Goal: Transaction & Acquisition: Download file/media

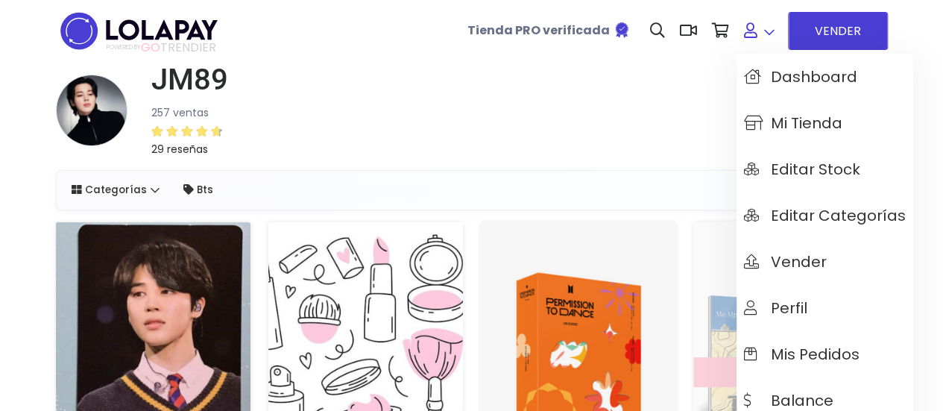
click at [763, 22] on link at bounding box center [758, 30] width 45 height 45
click at [791, 346] on span "Mis pedidos" at bounding box center [801, 354] width 115 height 16
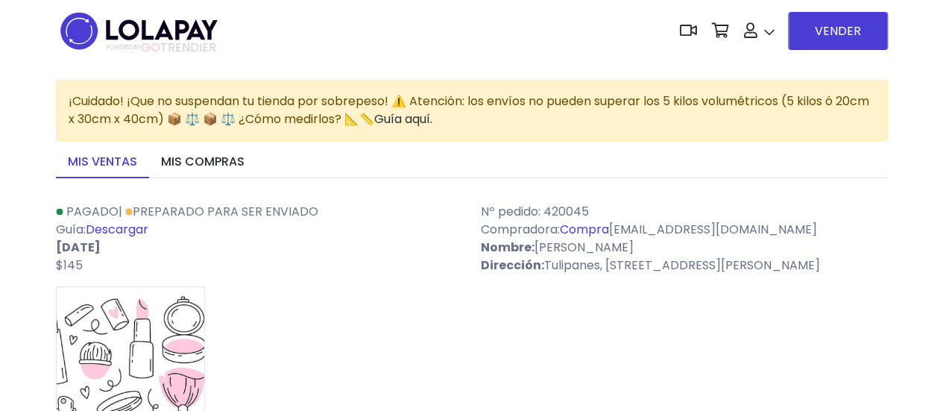
click at [124, 227] on link "Descargar" at bounding box center [117, 229] width 63 height 17
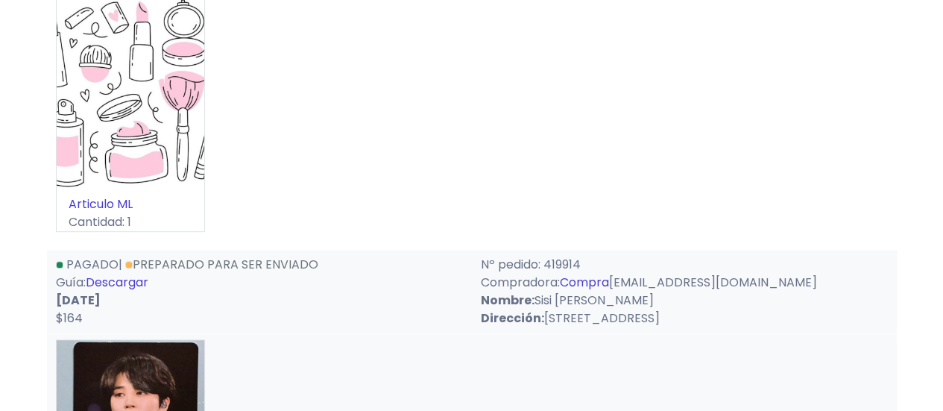
scroll to position [298, 0]
click at [115, 277] on link "Descargar" at bounding box center [117, 280] width 63 height 17
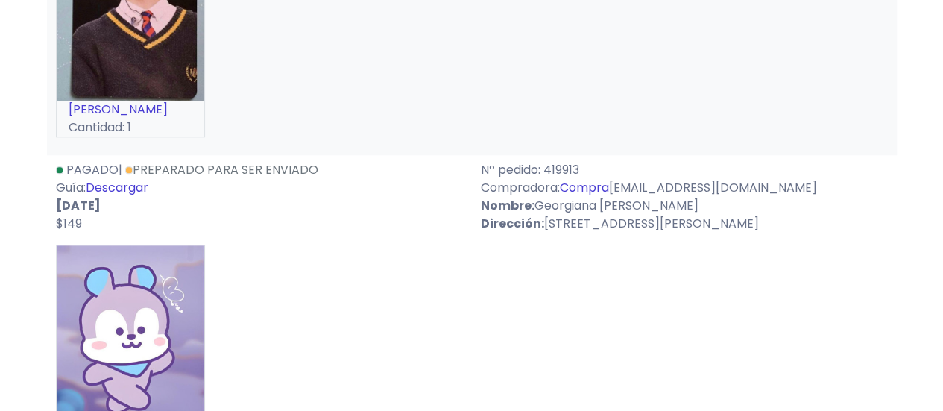
scroll to position [745, 0]
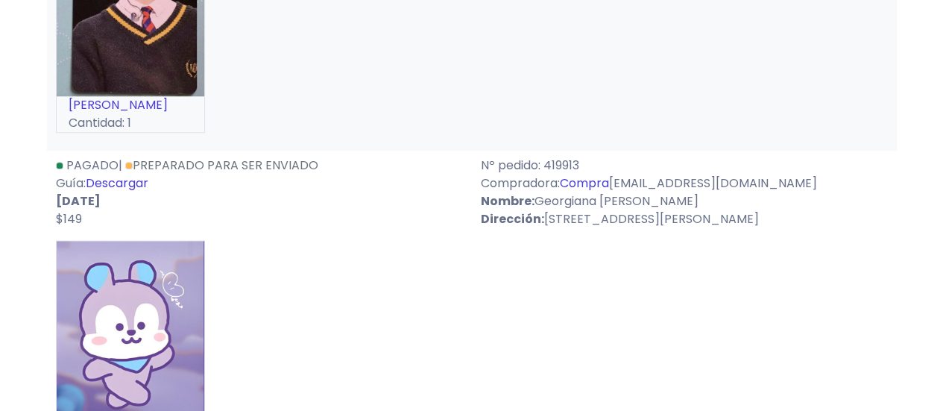
click at [129, 191] on link "Descargar" at bounding box center [117, 182] width 63 height 17
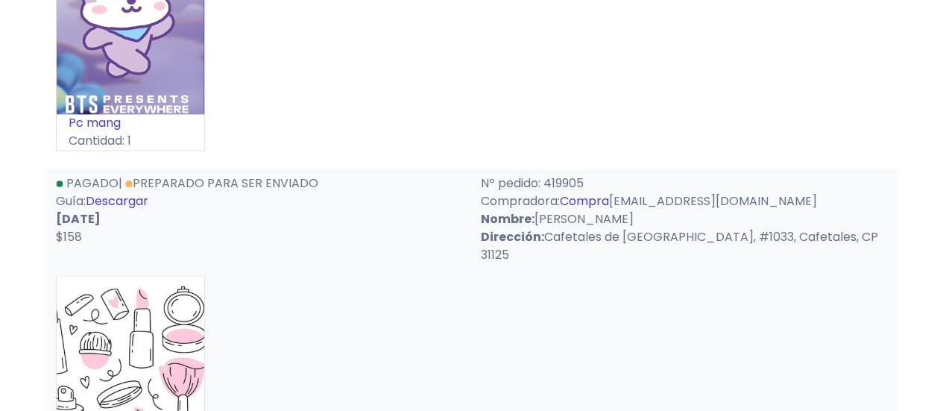
scroll to position [1103, 0]
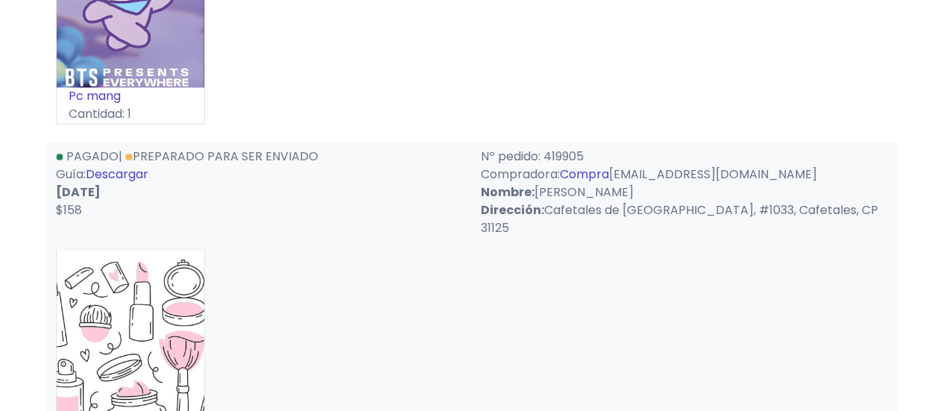
click at [129, 183] on link "Descargar" at bounding box center [117, 173] width 63 height 17
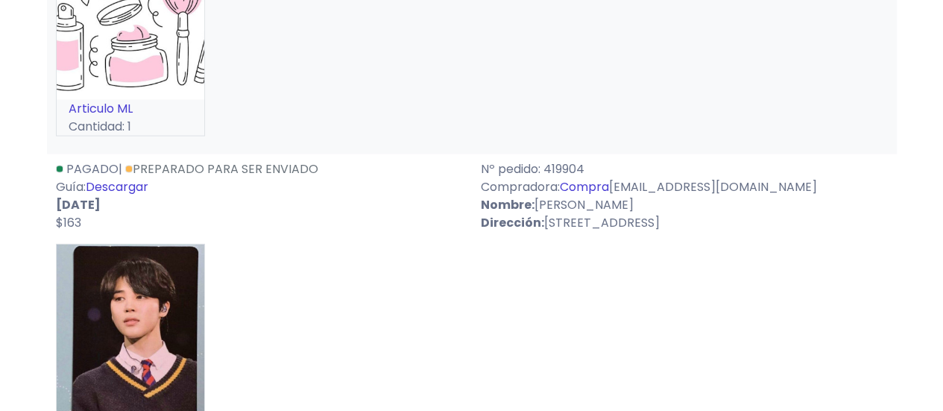
scroll to position [1460, 0]
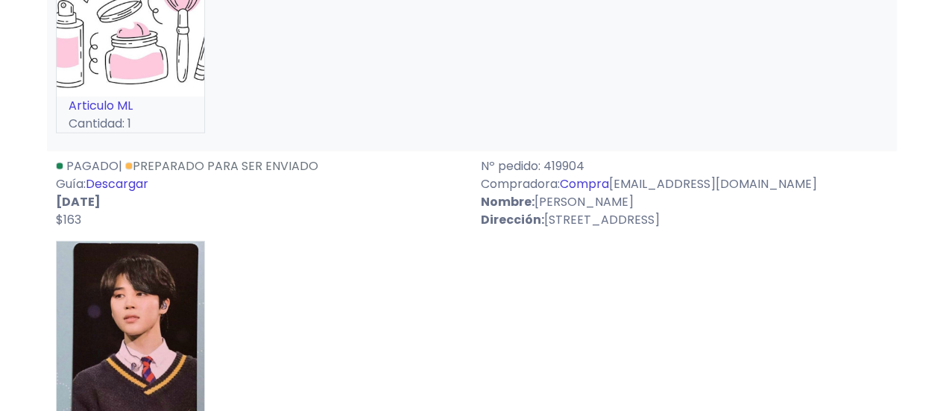
click at [129, 192] on link "Descargar" at bounding box center [117, 183] width 63 height 17
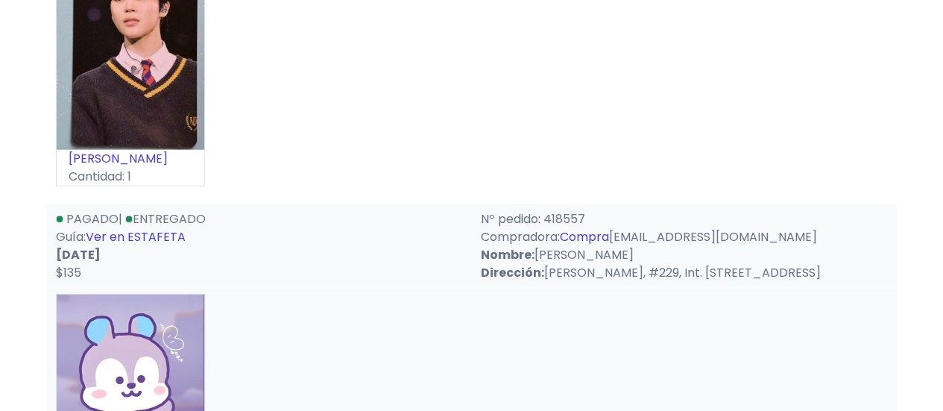
scroll to position [1788, 0]
